Goal: Navigation & Orientation: Find specific page/section

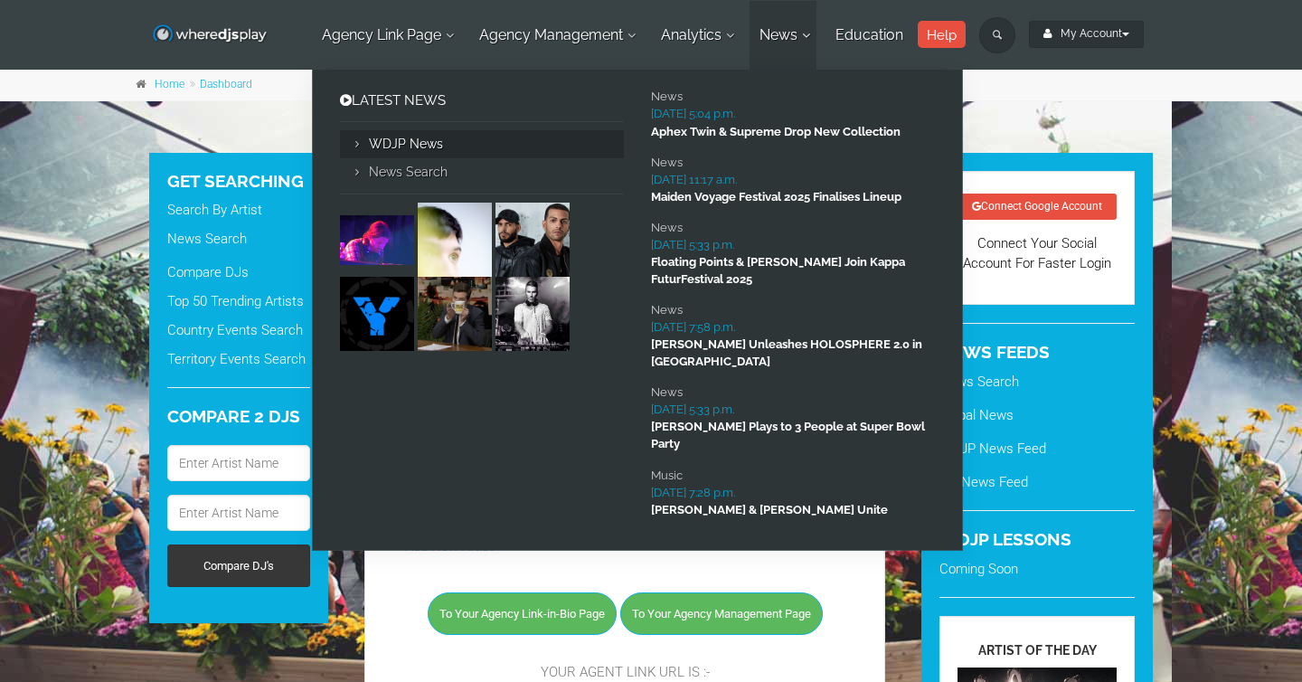
click at [415, 147] on link "WDJP News" at bounding box center [482, 144] width 284 height 28
